Goal: Browse casually: Explore the website without a specific task or goal

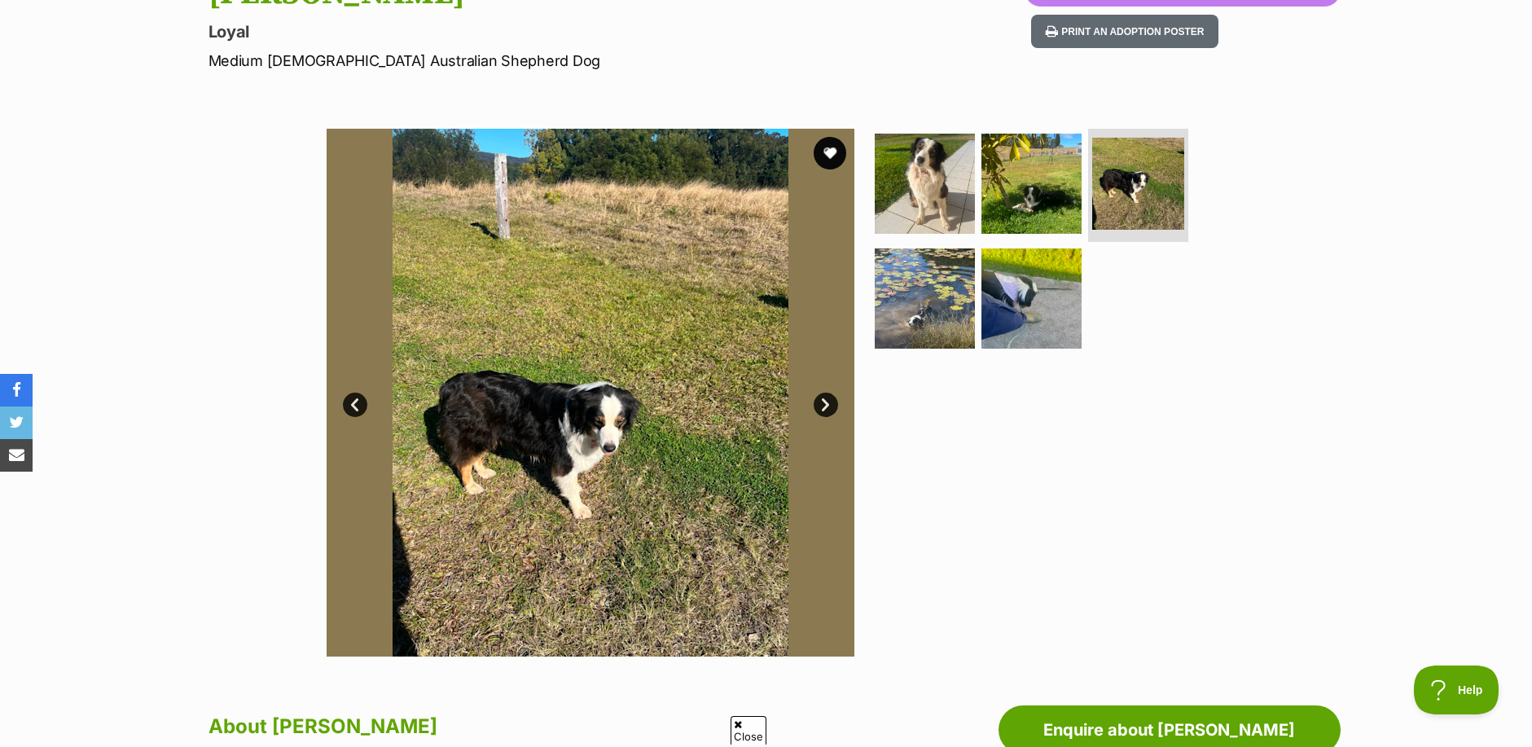
scroll to position [244, 0]
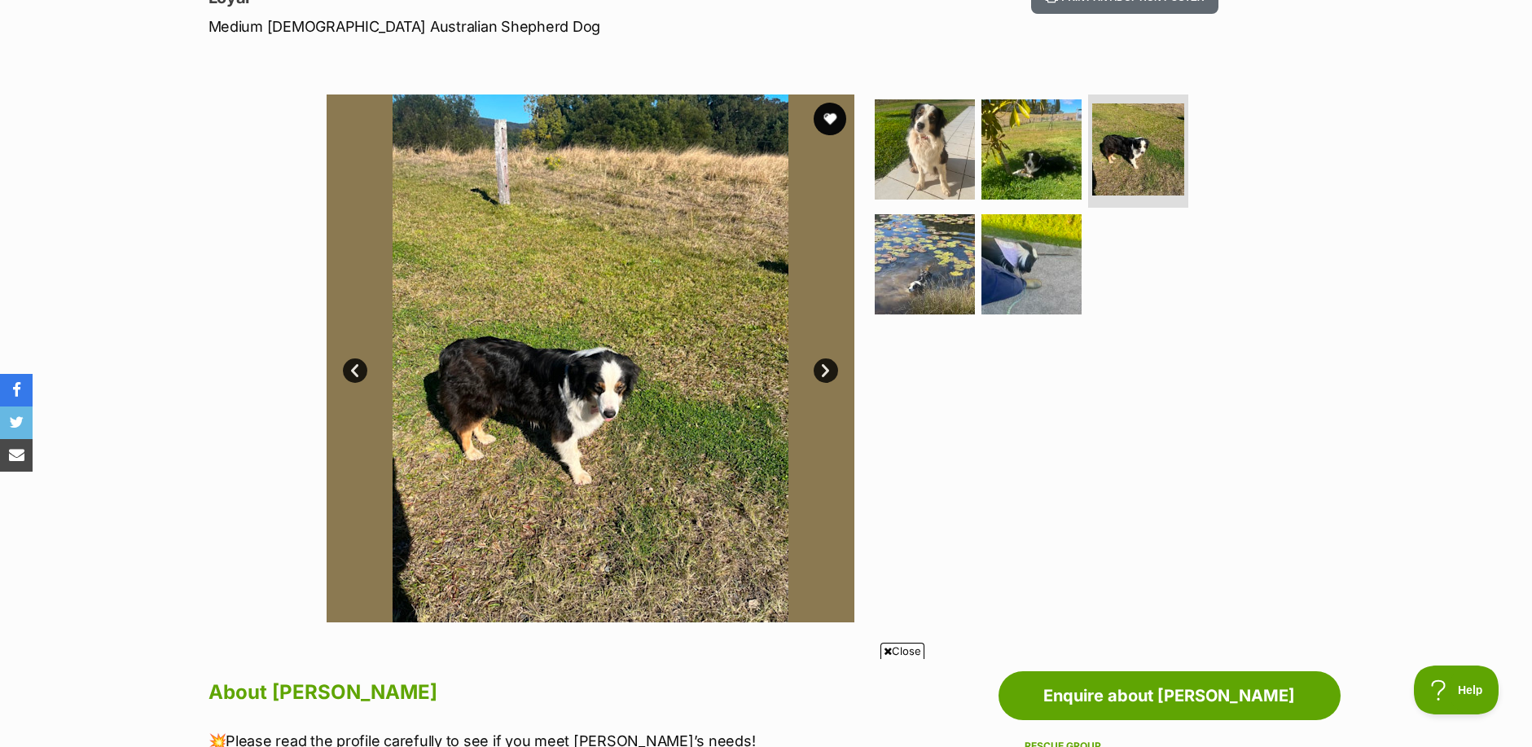
click at [831, 375] on link "Next" at bounding box center [826, 370] width 24 height 24
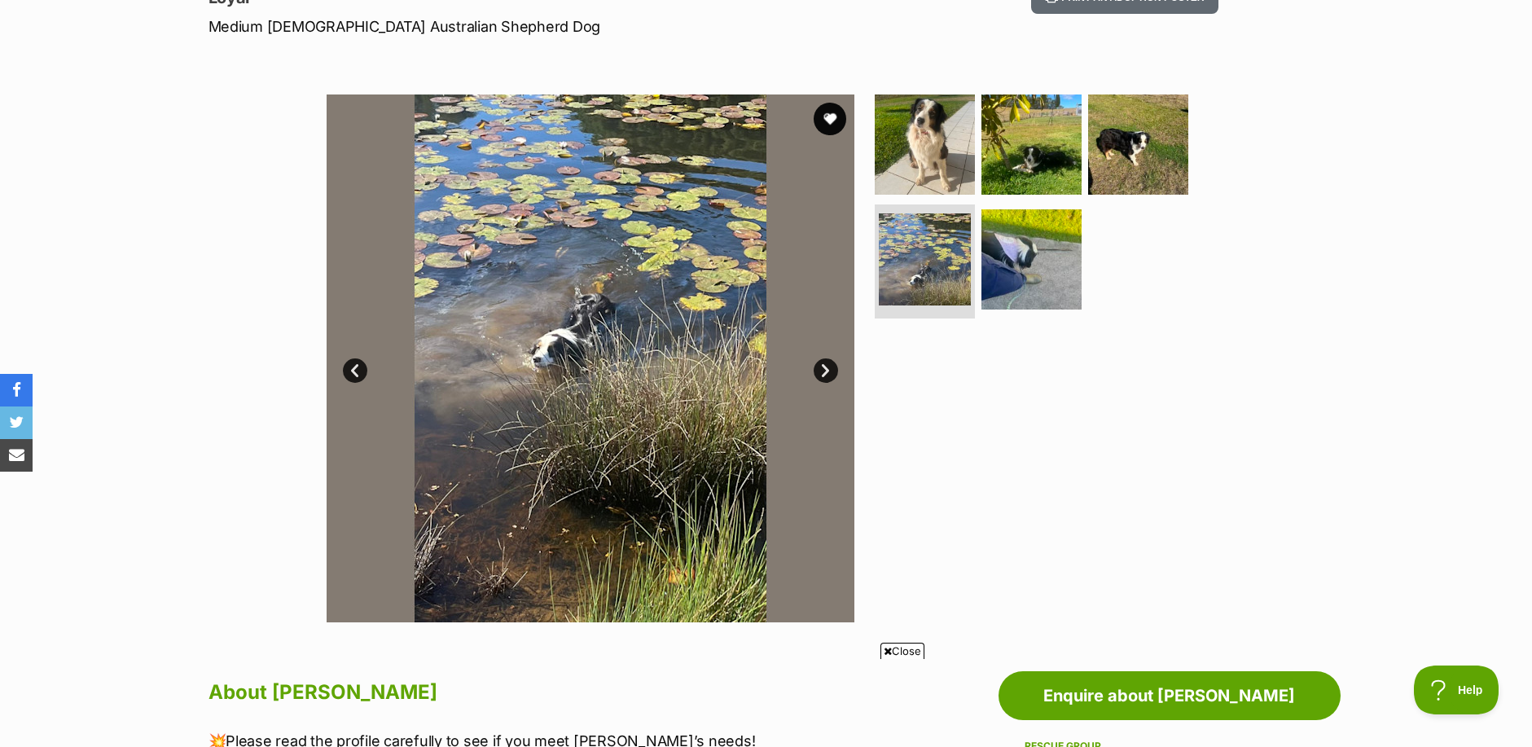
click at [831, 375] on link "Next" at bounding box center [826, 370] width 24 height 24
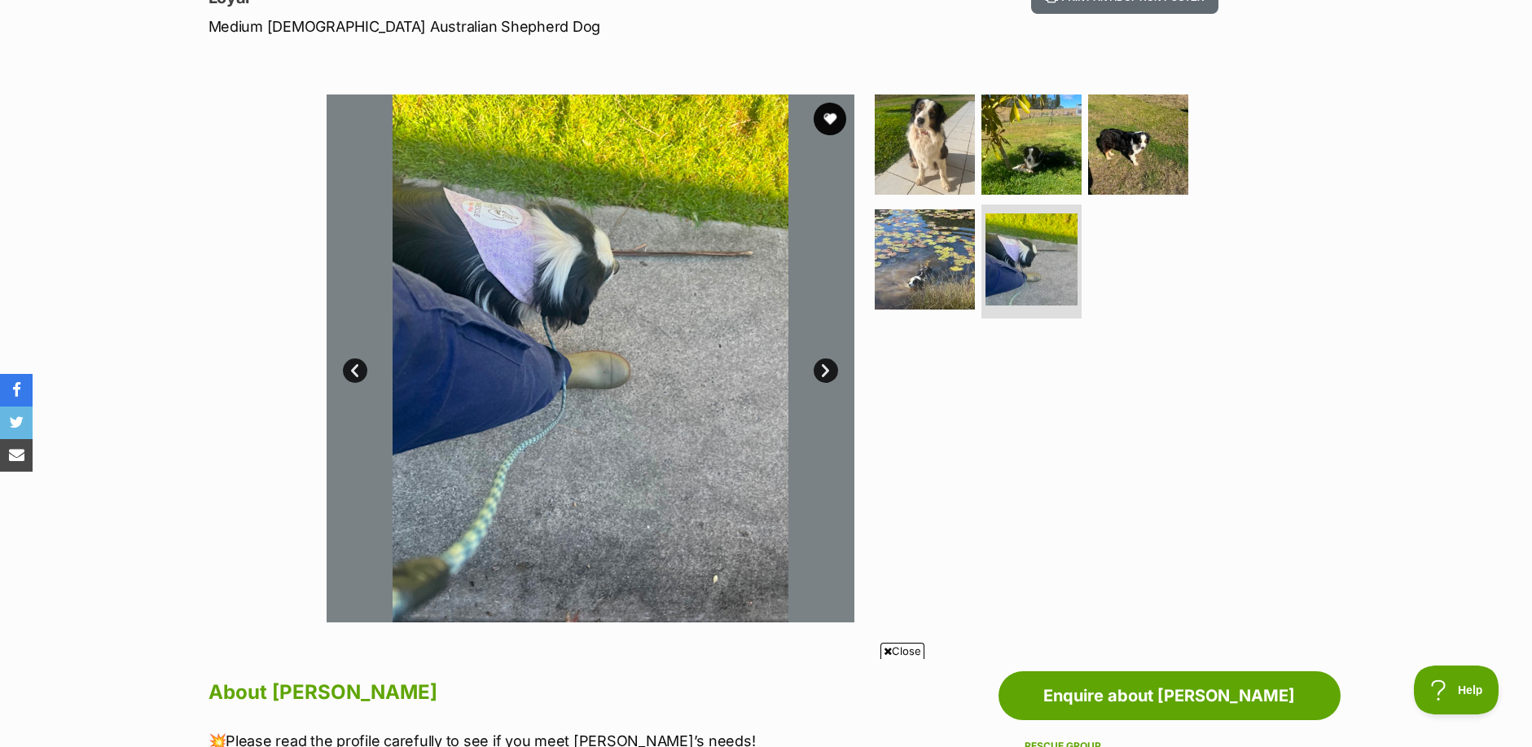
click at [831, 375] on link "Next" at bounding box center [826, 370] width 24 height 24
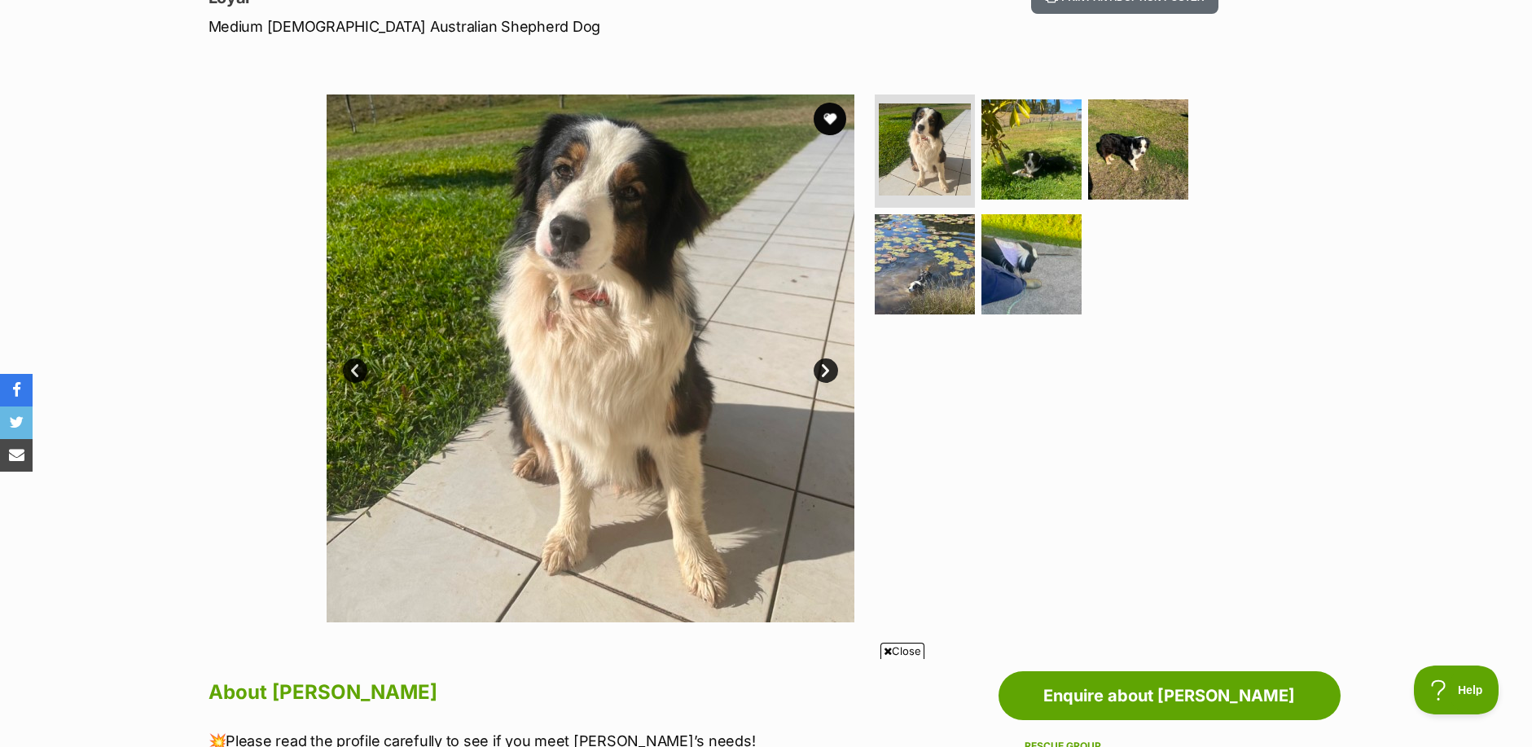
click at [831, 375] on link "Next" at bounding box center [826, 370] width 24 height 24
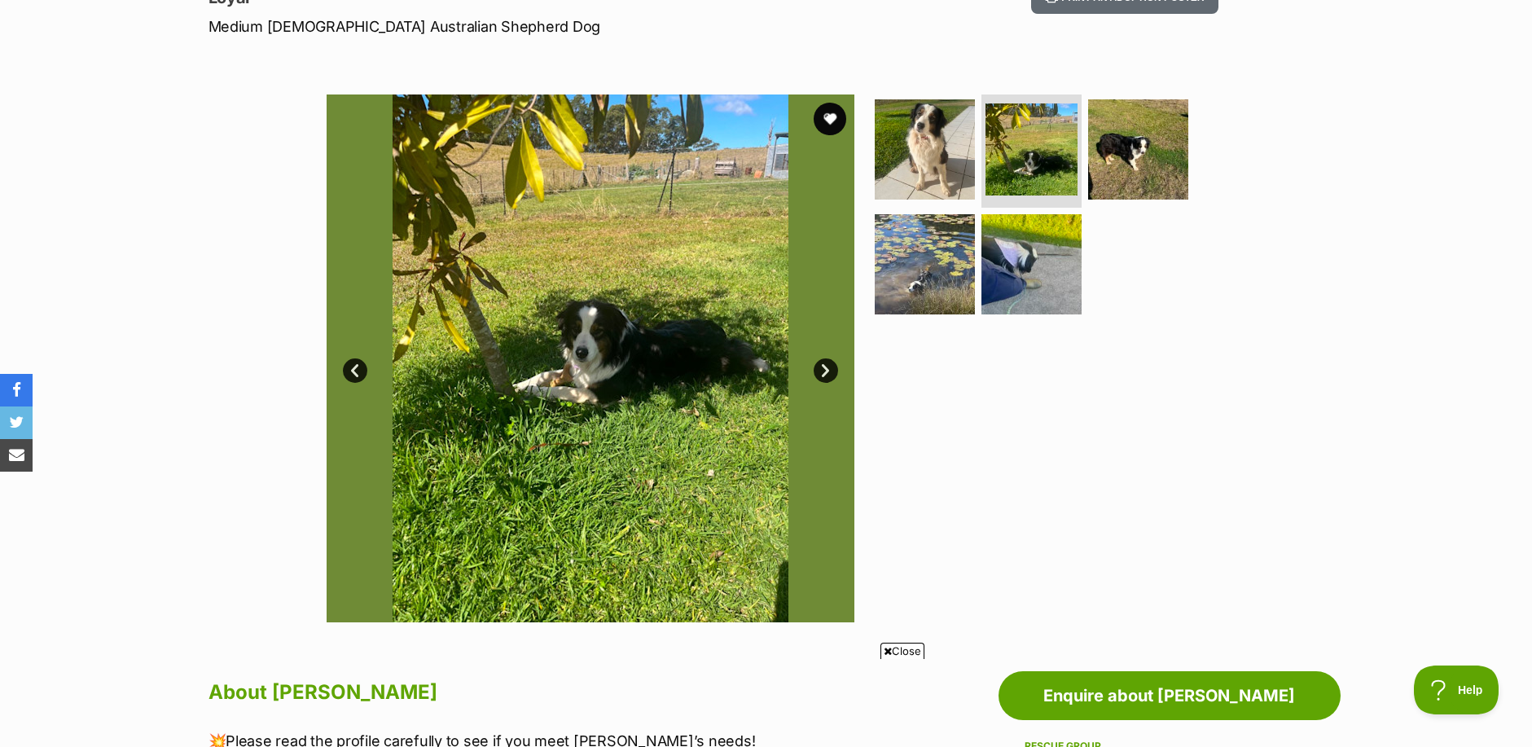
click at [831, 375] on link "Next" at bounding box center [826, 370] width 24 height 24
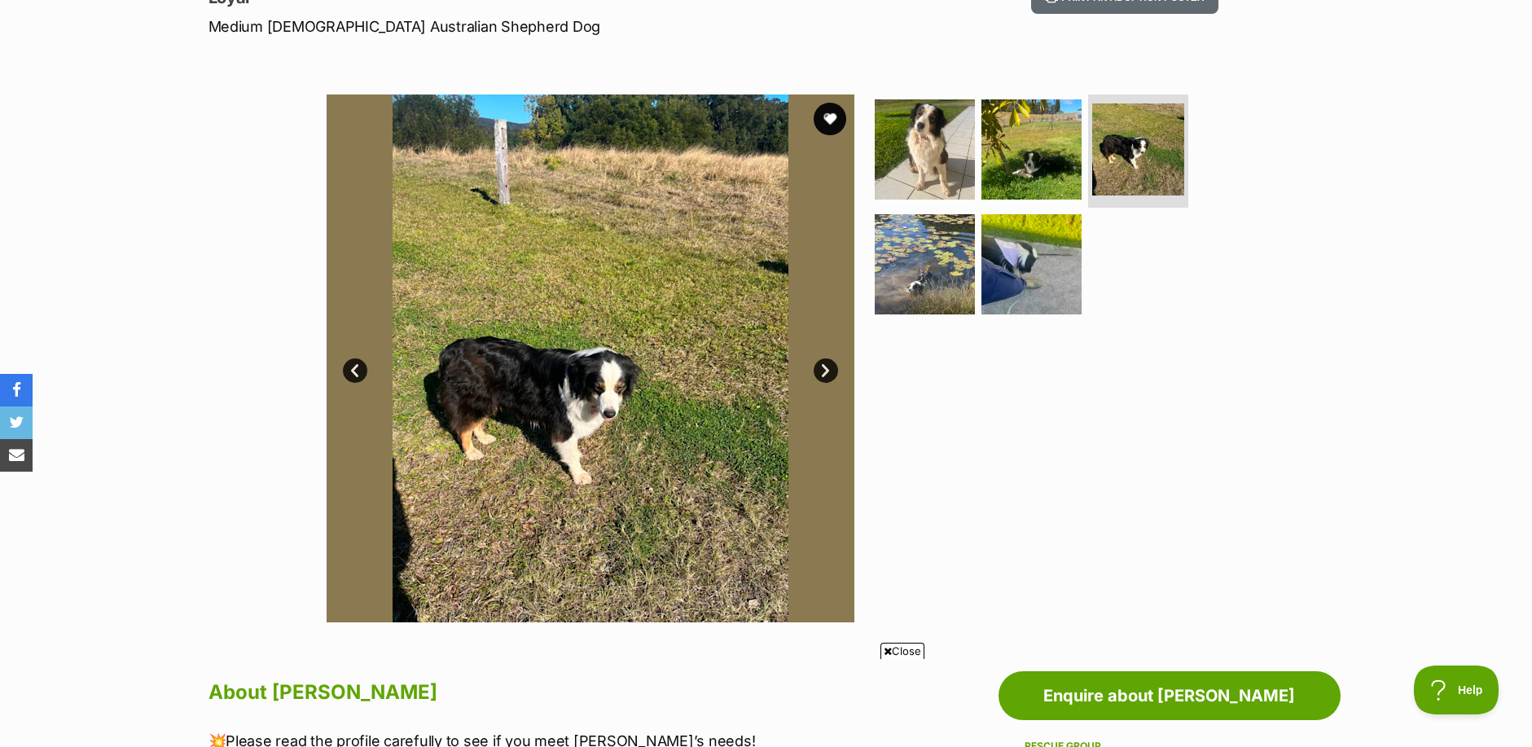
click at [831, 375] on link "Next" at bounding box center [826, 370] width 24 height 24
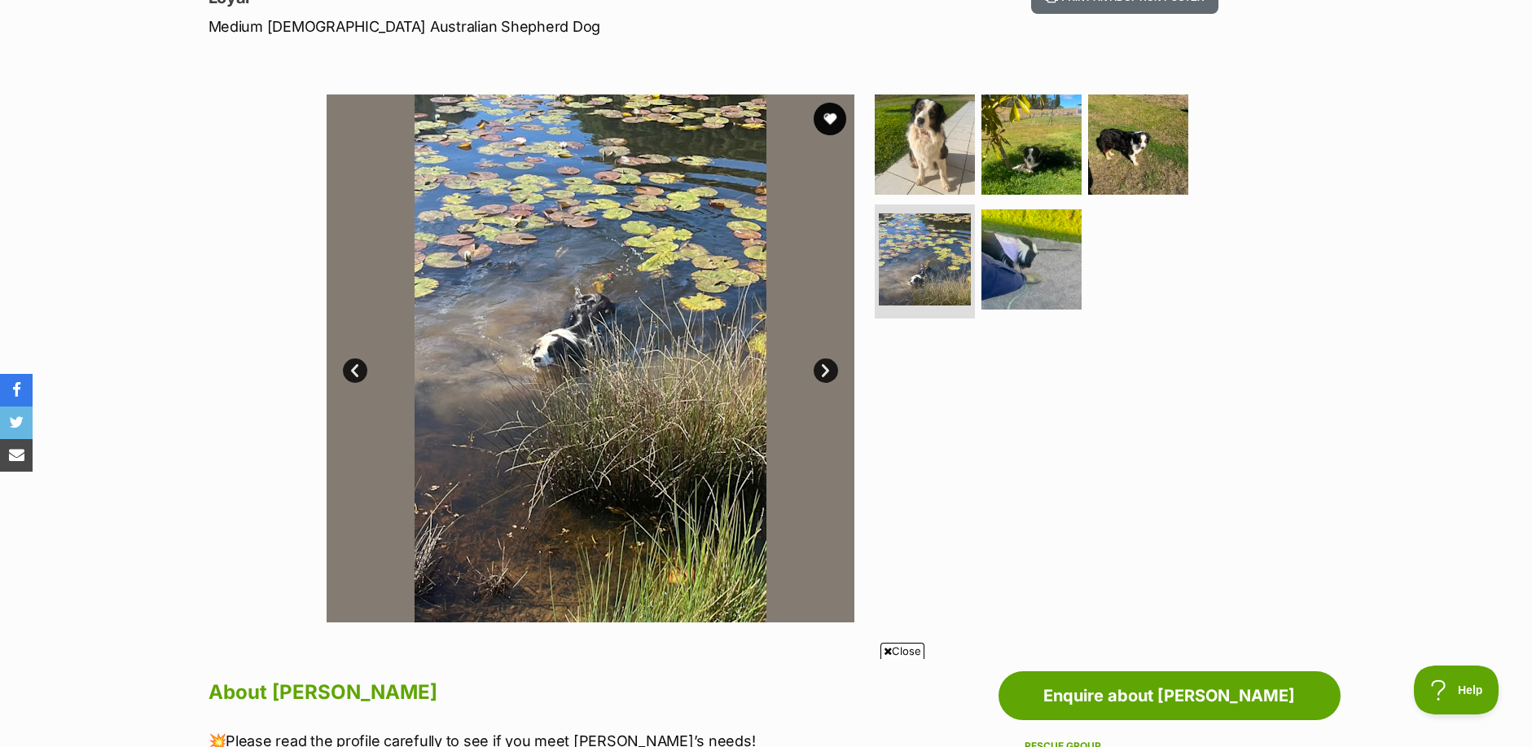
click at [831, 375] on link "Next" at bounding box center [826, 370] width 24 height 24
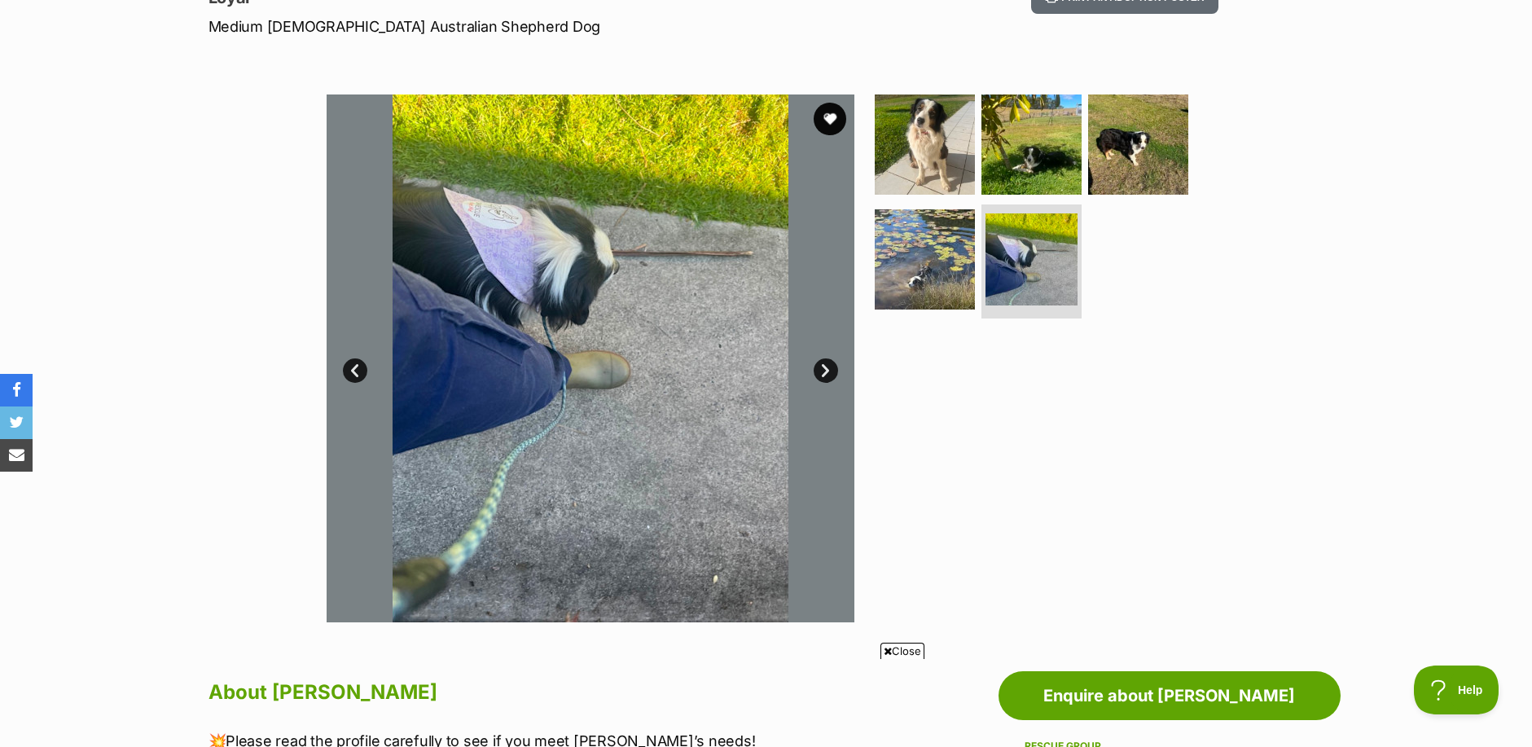
click at [831, 375] on link "Next" at bounding box center [826, 370] width 24 height 24
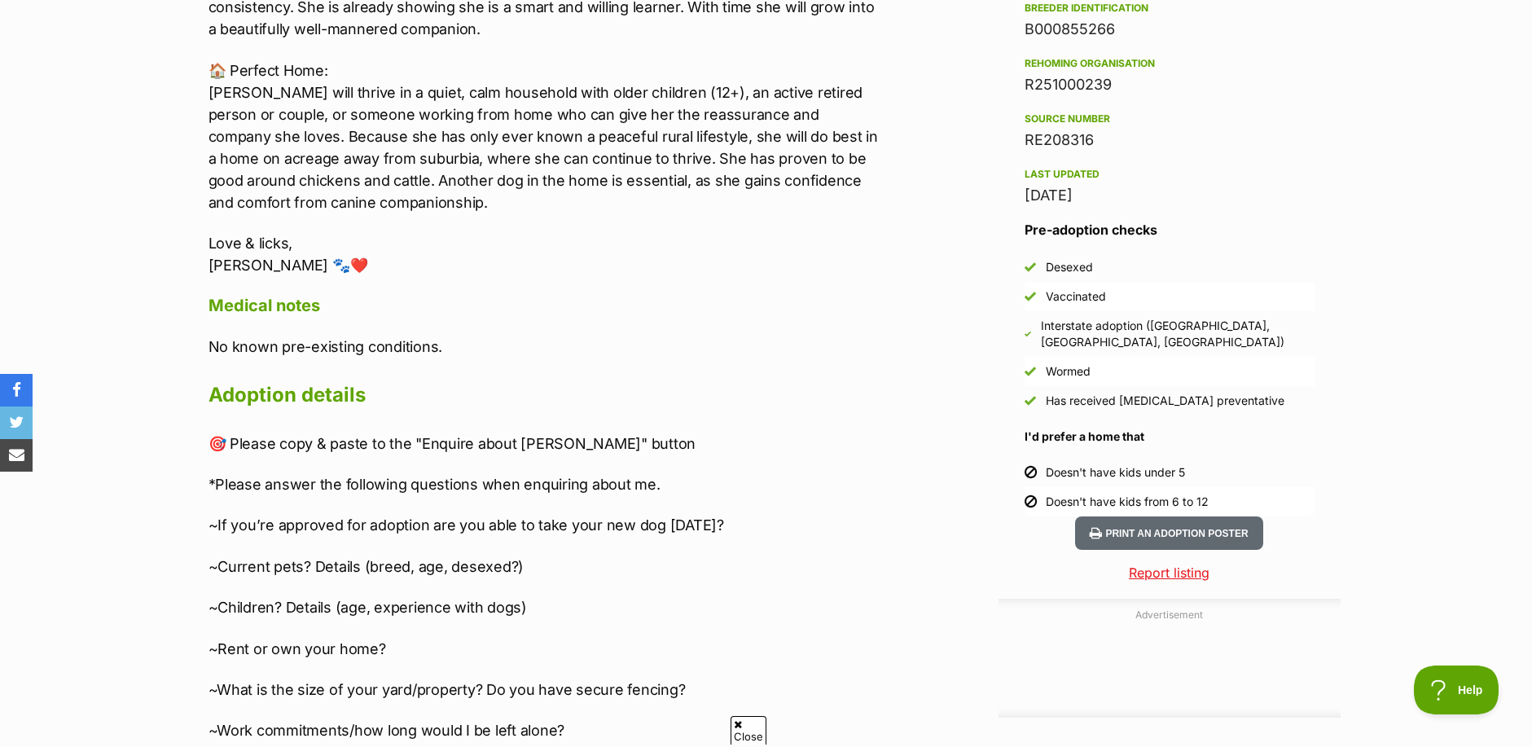
scroll to position [0, 0]
